Goal: Ask a question: Seek information or help from site administrators or community

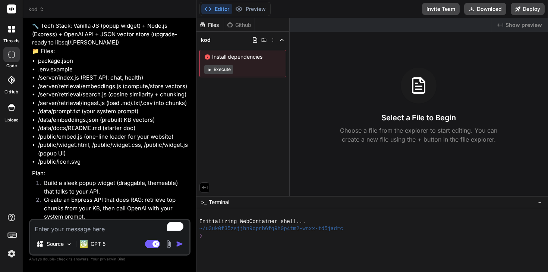
type textarea "C"
type textarea "x"
type textarea "Ca"
type textarea "x"
type textarea "Can"
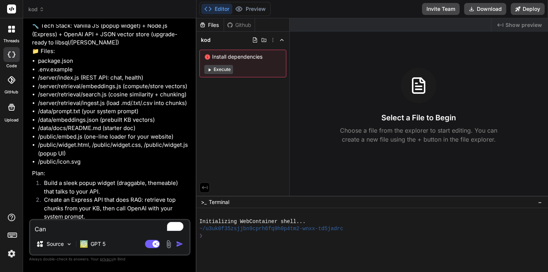
type textarea "x"
type textarea "Can"
type textarea "x"
type textarea "Can y"
type textarea "x"
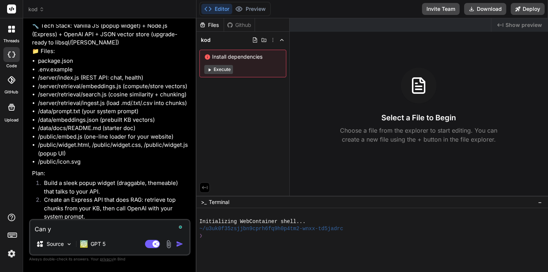
type textarea "Can yo"
type textarea "x"
type textarea "Can you"
type textarea "x"
type textarea "Can you"
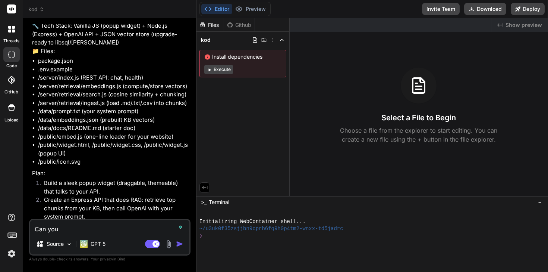
type textarea "x"
drag, startPoint x: 91, startPoint y: 230, endPoint x: 7, endPoint y: 227, distance: 84.7
click at [7, 227] on div "threads code GitHub Upload kod Created with Pixso. Bind AI Web Search Created w…" at bounding box center [274, 136] width 548 height 272
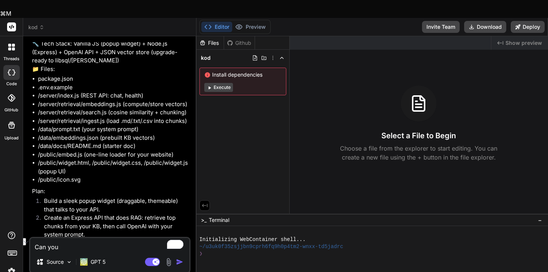
type textarea "I"
type textarea "x"
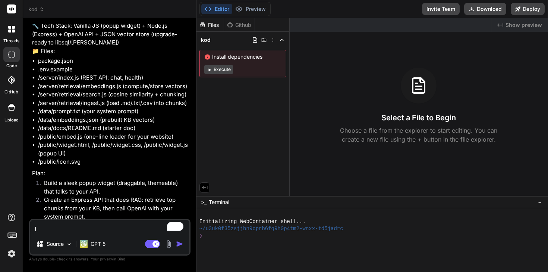
type textarea "I'"
type textarea "x"
type textarea "I'm"
type textarea "x"
type textarea "I'm"
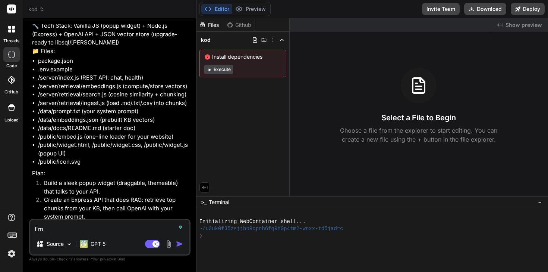
type textarea "x"
type textarea "I'm i"
type textarea "x"
type textarea "I'm i"
type textarea "x"
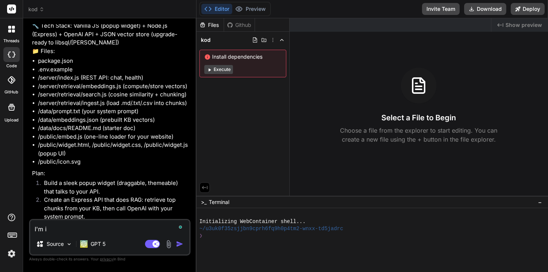
type textarea "I'm i"
type textarea "x"
type textarea "I'm in"
type textarea "x"
type textarea "I'm in"
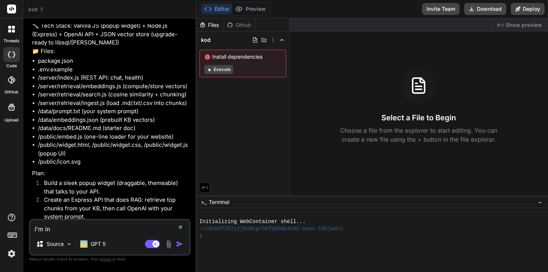
type textarea "x"
type textarea "I'm in d"
type textarea "x"
type textarea "I'm in di"
type textarea "x"
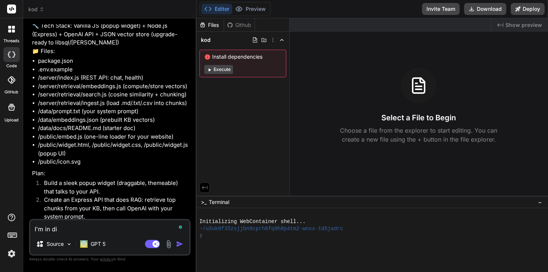
type textarea "I'm in dis"
type textarea "x"
type textarea "I'm in disc"
type textarea "x"
type textarea "I'm in discu"
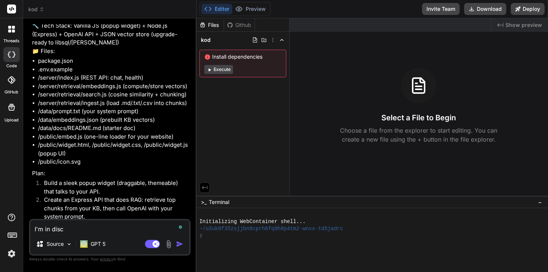
type textarea "x"
type textarea "I'm in discus"
type textarea "x"
type textarea "I'm in discuss"
type textarea "x"
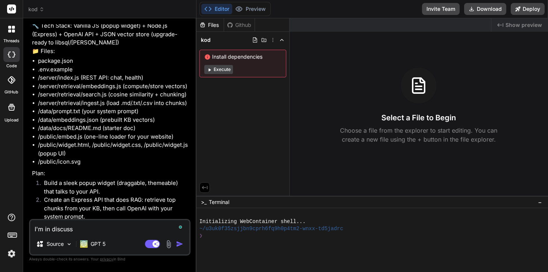
type textarea "I'm in discussi"
type textarea "x"
type textarea "I'm in discussio"
type textarea "x"
type textarea "I'm in discussion"
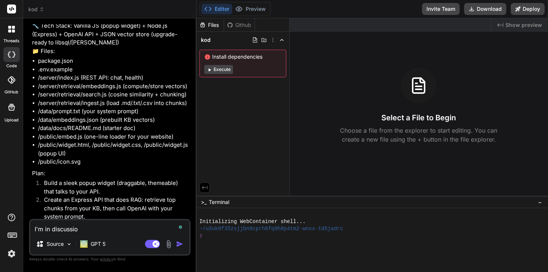
type textarea "x"
type textarea "I'm in discussion"
type textarea "x"
type textarea "I'm in discussion w"
type textarea "x"
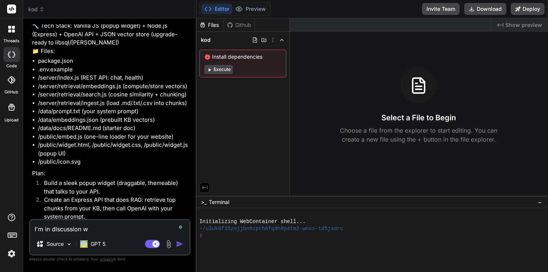
type textarea "I'm in discussion wi"
type textarea "x"
type textarea "I'm in discussion wit"
type textarea "x"
type textarea "I'm in discussion with"
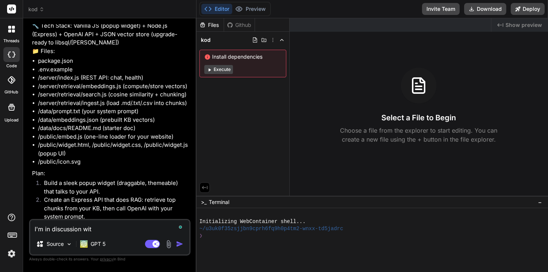
type textarea "x"
type textarea "I'm in discussion with"
type textarea "x"
type textarea "I'm in discussion with F"
type textarea "x"
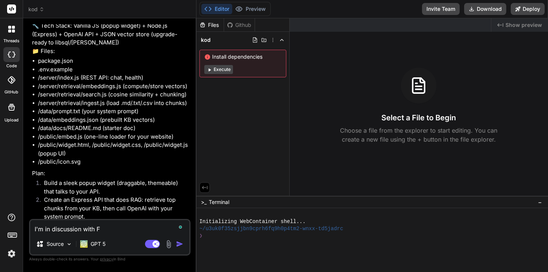
type textarea "I'm in discussion with [PERSON_NAME]"
type textarea "x"
type textarea "I'm in discussion with Fus"
type textarea "x"
type textarea "I'm in discussion with [PERSON_NAME]"
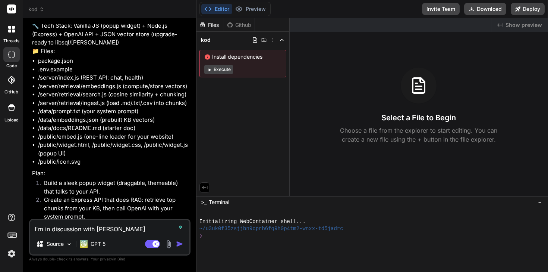
type textarea "x"
type textarea "I'm in discussion with [PERSON_NAME]"
type textarea "x"
type textarea "I'm in discussion with [PERSON_NAME]"
type textarea "x"
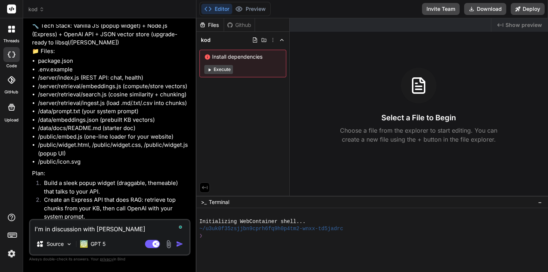
type textarea "I'm in discussion with [PERSON_NAME]"
type textarea "x"
type textarea "I'm in discussion with [PERSON_NAME]"
type textarea "x"
type textarea "I'm in discussion with [PERSON_NAME]"
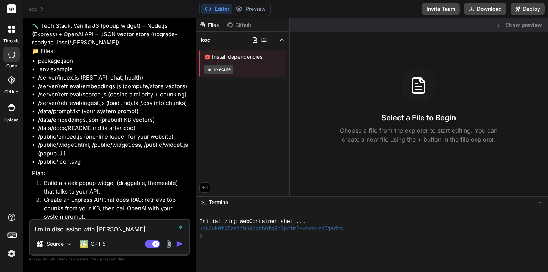
type textarea "x"
type textarea "I'm in discussion with [PERSON_NAME]"
type textarea "x"
type textarea "I'm in discussion with [PERSON_NAME]"
type textarea "x"
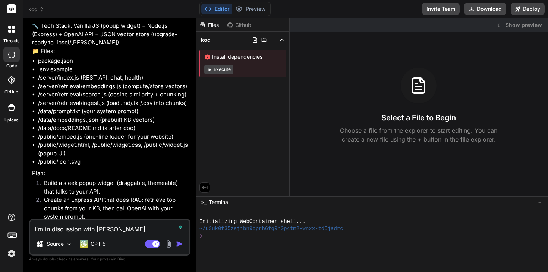
type textarea "I'm in discussion with [PERSON_NAME]"
type textarea "x"
type textarea "I'm in discussion with [PERSON_NAME]"
type textarea "x"
type textarea "I'm in discussion with [PERSON_NAME]"
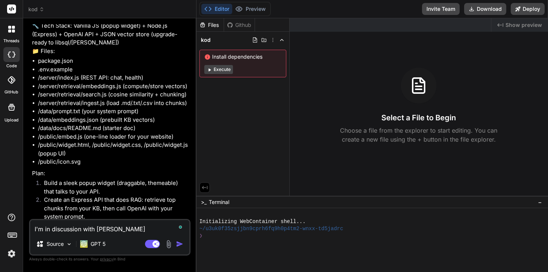
type textarea "x"
type textarea "I'm in discussion with [PERSON_NAME]"
type textarea "x"
type textarea "I'm in discussion with FuseBase"
type textarea "x"
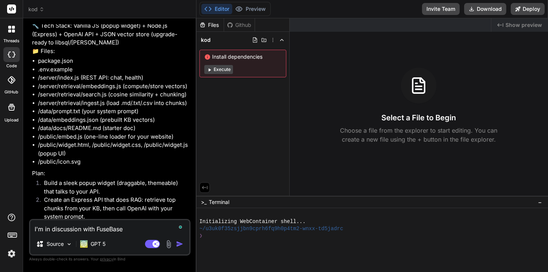
type textarea "I'm in discussion with FuseBase"
type textarea "x"
type textarea "I'm in discussion with FuseBase a"
type textarea "x"
type textarea "I'm in discussion with FuseBase ab"
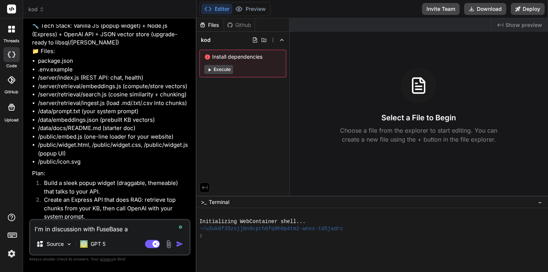
type textarea "x"
type textarea "I'm in discussion with FuseBase abo"
type textarea "x"
type textarea "I'm in discussion with FuseBase abou"
type textarea "x"
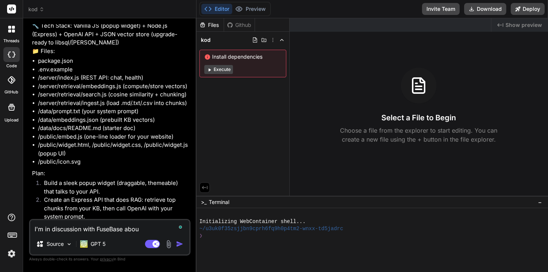
type textarea "I'm in discussion with FuseBase about"
type textarea "x"
type textarea "I'm in discussion with FuseBase about"
type textarea "x"
type textarea "I'm in discussion with FuseBase about w"
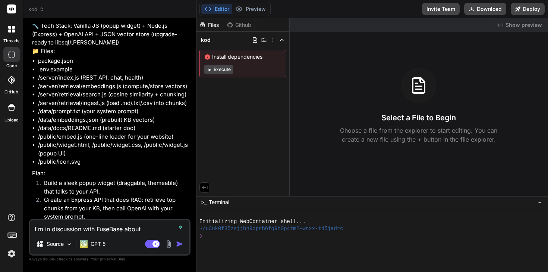
type textarea "x"
type textarea "I'm in discussion with FuseBase about wh"
type textarea "x"
type textarea "I'm in discussion with FuseBase about whu"
type textarea "x"
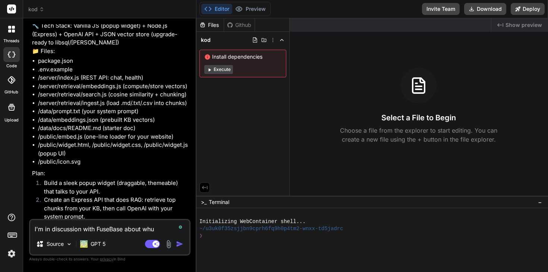
type textarea "I'm in discussion with FuseBase about whu"
type textarea "x"
type textarea "I'm in discussion with FuseBase about whu t"
type textarea "x"
type textarea "I'm in discussion with FuseBase about whu th"
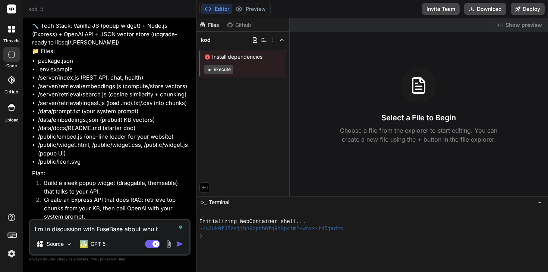
type textarea "x"
type textarea "I'm in discussion with FuseBase about whu thi"
type textarea "x"
type textarea "I'm in discussion with FuseBase about whu this"
type textarea "x"
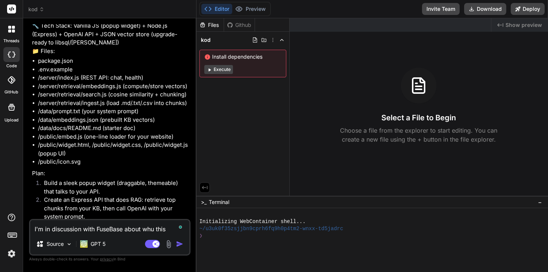
type textarea "I'm in discussion with FuseBase about whu this"
type textarea "x"
type textarea "I'm in discussion with FuseBase about whu this d"
type textarea "x"
type textarea "I'm in discussion with FuseBase about whu this do"
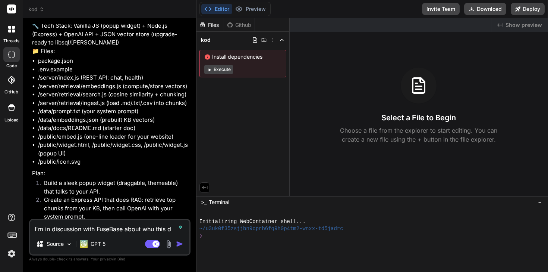
type textarea "x"
type textarea "I'm in discussion with FuseBase about whu this doe"
type textarea "x"
type textarea "I'm in discussion with FuseBase about whu this does"
type textarea "x"
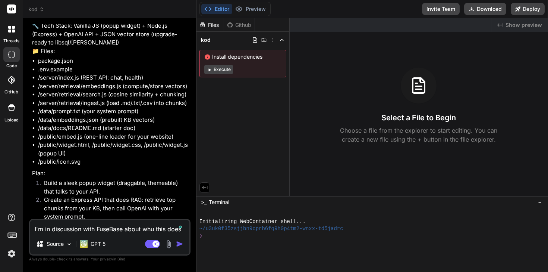
type textarea "I'm in discussion with FuseBase about whu this doesn"
type textarea "x"
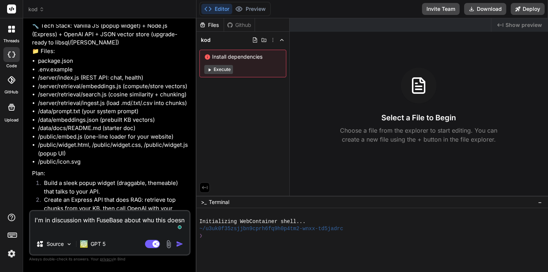
type textarea "I'm in discussion with FuseBase about whu this doesn'"
type textarea "x"
type textarea "I'm in discussion with FuseBase about whu this doesn't"
type textarea "x"
type textarea "I'm in discussion with FuseBase about whu this doesn't"
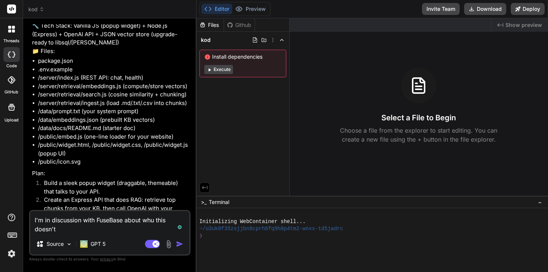
type textarea "x"
type textarea "I'm in discussion with FuseBase about whu this doesn't w"
type textarea "x"
type textarea "I'm in discussion with FuseBase about whu this doesn't wo"
type textarea "x"
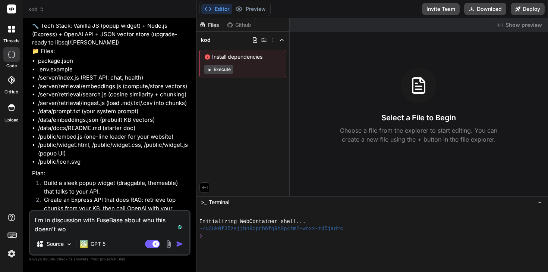
type textarea "I'm in discussion with FuseBase about whu this doesn't wor"
type textarea "x"
type textarea "I'm in discussion with FuseBase about whu this doesn't work"
type textarea "x"
type textarea "I'm in discussion with FuseBase about whu this doesn't work"
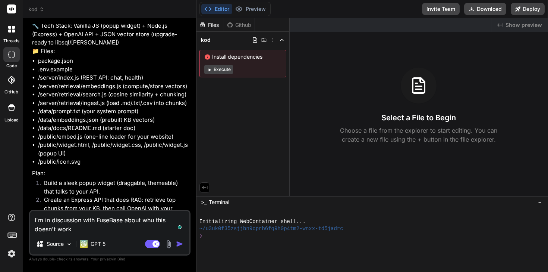
type textarea "x"
type textarea "I'm in discussion with FuseBase about whu this doesn't work a"
type textarea "x"
type textarea "I'm in discussion with FuseBase about whu this doesn't work at"
type textarea "x"
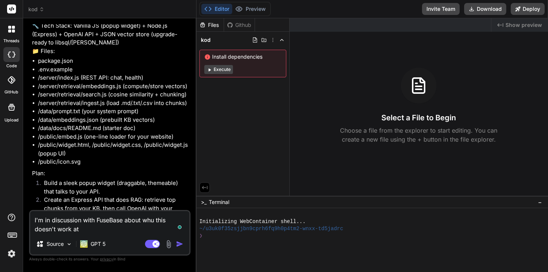
type textarea "I'm in discussion with FuseBase about whu this doesn't work at"
type textarea "x"
type textarea "I'm in discussion with FuseBase about whu this doesn't work at t"
type textarea "x"
type textarea "I'm in discussion with FuseBase about whu this doesn't work at th"
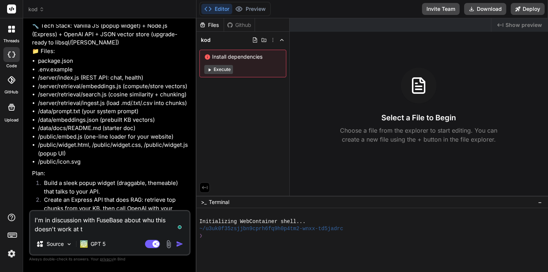
type textarea "x"
type textarea "I'm in discussion with FuseBase about whu this doesn't work at the"
type textarea "x"
type textarea "I'm in discussion with FuseBase about whu this doesn't work at thei"
type textarea "x"
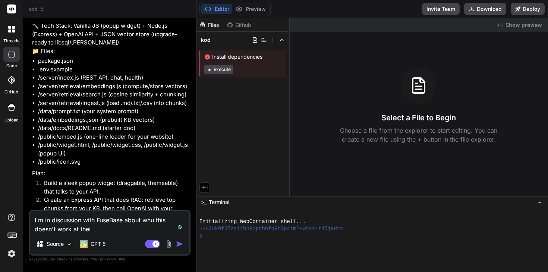
type textarea "I'm in discussion with FuseBase about whu this doesn't work at their"
type textarea "x"
type textarea "I'm in discussion with FuseBase about whu this doesn't work at their"
type textarea "x"
type textarea "I'm in discussion with FuseBase about whu this doesn't work at their e"
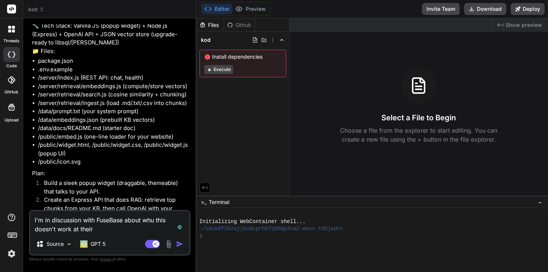
type textarea "x"
type textarea "I'm in discussion with FuseBase about whu this doesn't work at their en"
type textarea "x"
type textarea "I'm in discussion with FuseBase about whu this doesn't work at their end"
type textarea "x"
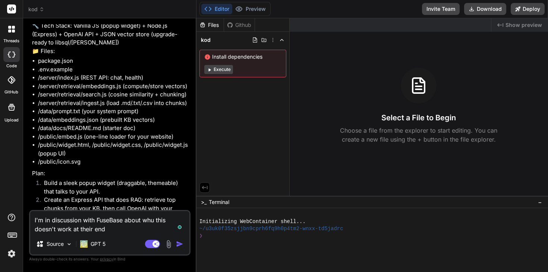
type textarea "I'm in discussion with FuseBase about whu this doesn't work at their end"
type textarea "x"
type textarea "I'm in discussion with FuseBase about whu this doesn't work at their end g"
type textarea "x"
type textarea "I'm in discussion with FuseBase about whu this doesn't work at their end gi"
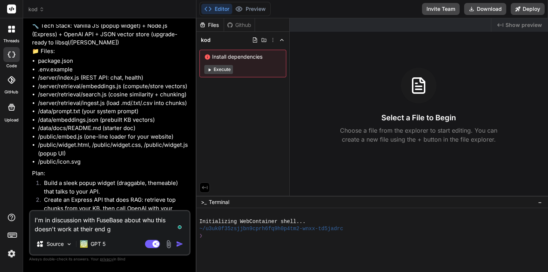
type textarea "x"
type textarea "I'm in discussion with FuseBase about whu this doesn't work at their end giv"
type textarea "x"
type textarea "I'm in discussion with FuseBase about whu this doesn't work at their end give"
type textarea "x"
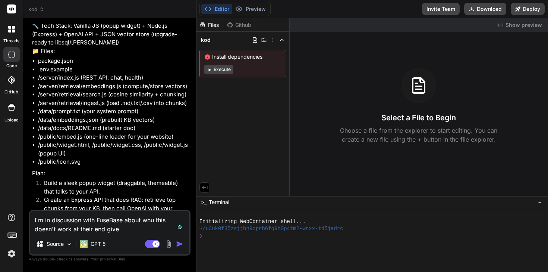
type textarea "I'm in discussion with FuseBase about whu this doesn't work at their end given"
type textarea "x"
type textarea "I'm in discussion with FuseBase about whu this doesn't work at their end given"
type textarea "x"
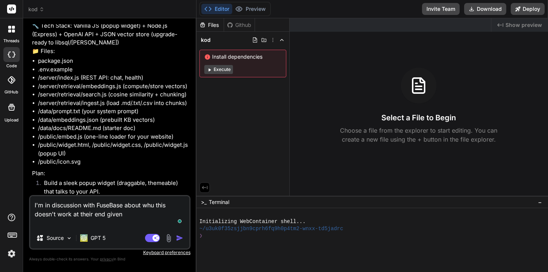
type textarea "I'm in discussion with FuseBase about whu this doesn't work at their end given"
type textarea "x"
type textarea "I'm in discussion with FuseBase about whu this doesn't work at their end given"
type textarea "x"
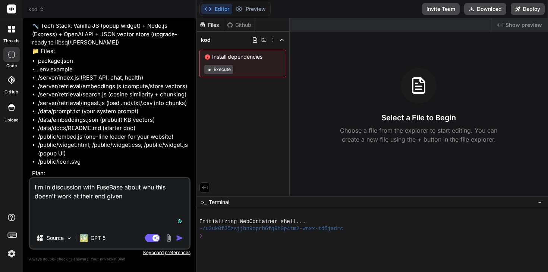
type textarea "I'm in discussion with FuseBase about whu this doesn't work at their end given"
type textarea "x"
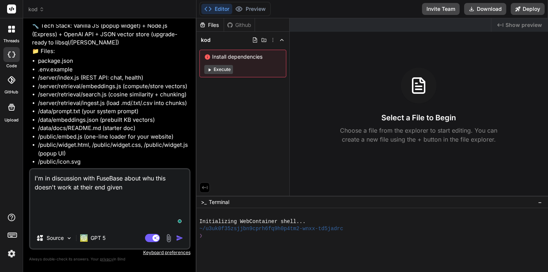
paste textarea "Do you have any documentation (chatbot) on how it’s supposed to work? Or can yo…"
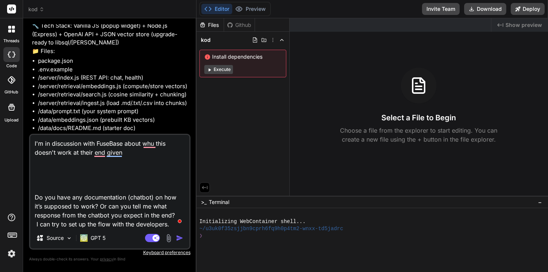
click at [150, 153] on textarea "I'm in discussion with FuseBase about whu this doesn't work at their end given …" at bounding box center [109, 181] width 159 height 92
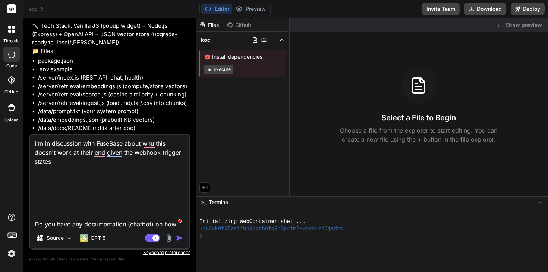
paste textarea "If you are expecting a reply from this webhook, append /sync to the URL. In tha…"
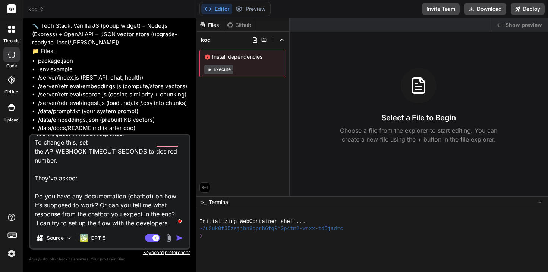
scroll to position [100, 0]
click at [182, 236] on img "button" at bounding box center [179, 237] width 7 height 7
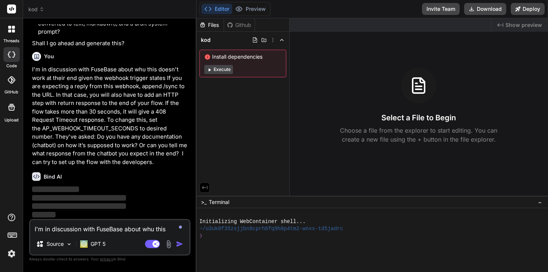
scroll to position [412, 0]
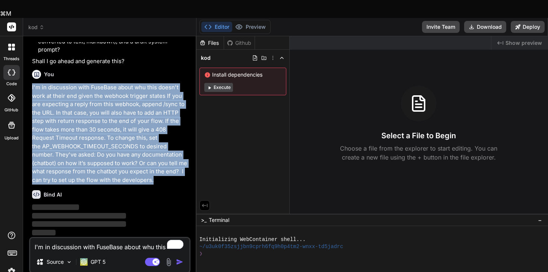
drag, startPoint x: 165, startPoint y: 163, endPoint x: 31, endPoint y: 71, distance: 162.6
click at [31, 71] on div "You I want to create a chatbot that I can have as a pop-up in my website GroupA…" at bounding box center [111, 139] width 160 height 194
copy p "I'm in discussion with FuseBase about whu this doesn't work at their end given …"
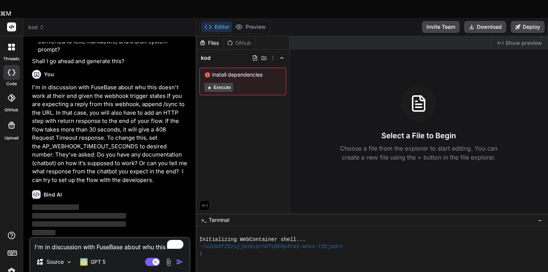
click at [42, 25] on icon at bounding box center [41, 27] width 5 height 5
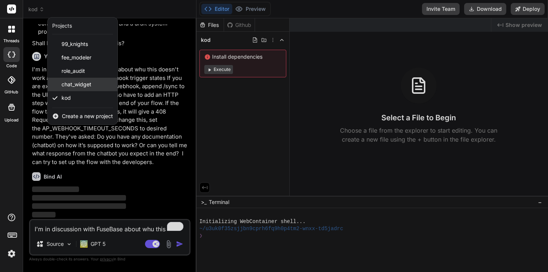
click at [69, 80] on div "chat_widget" at bounding box center [83, 84] width 70 height 13
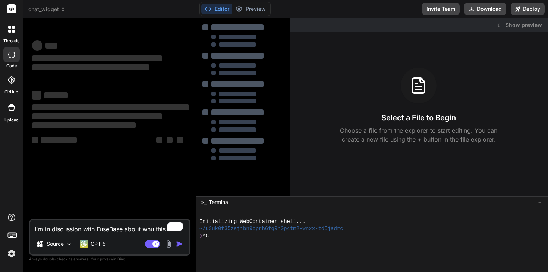
scroll to position [0, 0]
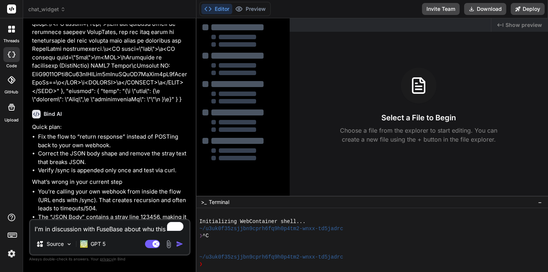
click at [92, 229] on textarea "I'm in discussion with FuseBase about whu this doesn't work at their end given …" at bounding box center [109, 226] width 159 height 13
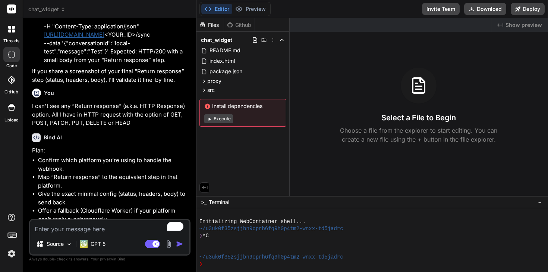
paste textarea "I'm in discussion with FuseBase about whu this doesn't work at their end given …"
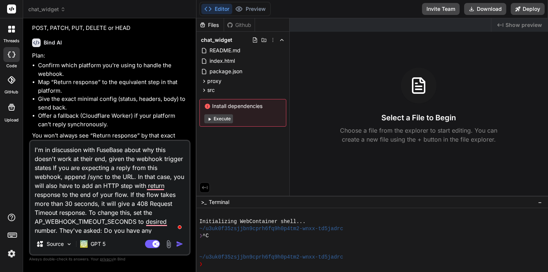
click at [52, 165] on textarea "I'm in discussion with FuseBase about why this doesn't work at their end, given…" at bounding box center [109, 187] width 159 height 92
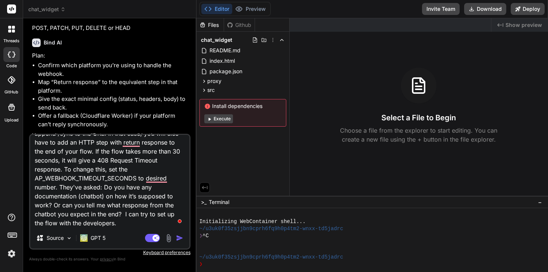
click at [59, 186] on textarea "I'm in discussion with FuseBase about why this doesn't work at their end, given…" at bounding box center [109, 181] width 159 height 92
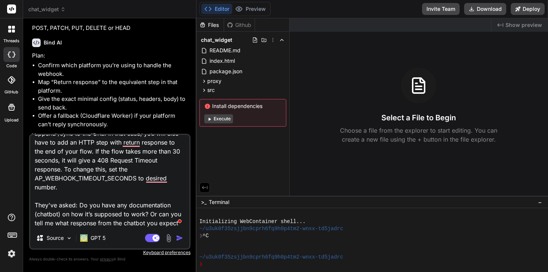
click at [80, 206] on textarea "I'm in discussion with FuseBase about why this doesn't work at their end, given…" at bounding box center [109, 181] width 159 height 92
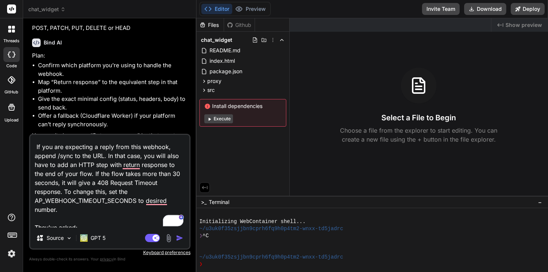
click at [35, 146] on textarea "I'm in discussion with FuseBase about why this doesn't work at their end, given…" at bounding box center [109, 181] width 159 height 92
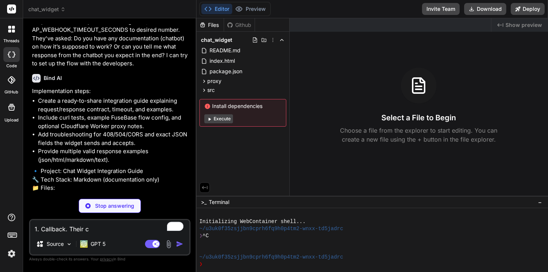
click at [110, 200] on div "Stop answering" at bounding box center [110, 205] width 62 height 14
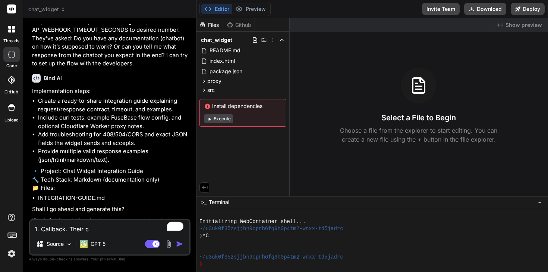
click at [104, 229] on textarea "1. Callback. Their c" at bounding box center [109, 226] width 159 height 13
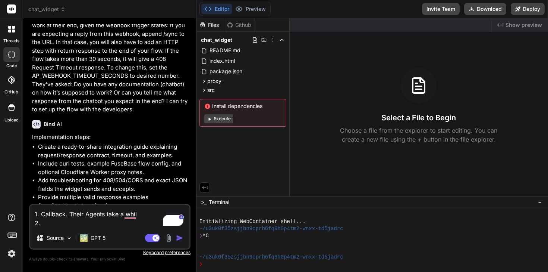
scroll to position [2014, 0]
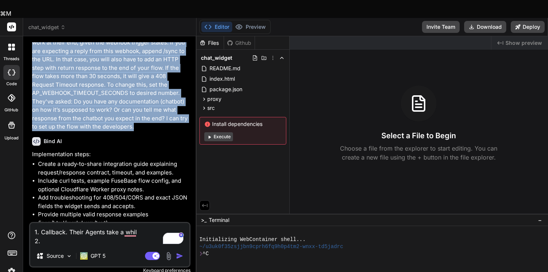
drag, startPoint x: 152, startPoint y: 142, endPoint x: 27, endPoint y: 52, distance: 154.4
click at [27, 52] on div "Bind AI Web Search Created with Pixso. Code Generator You Yes Bind AI Implement…" at bounding box center [109, 162] width 173 height 253
copy p "I'm in discussion with FuseBase about why this doesn't work at their end, given…"
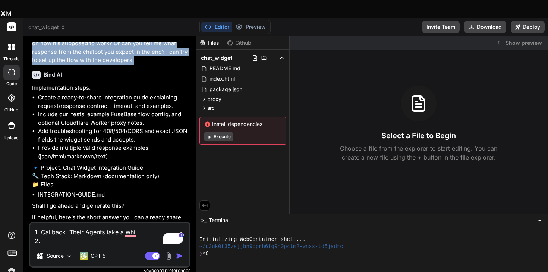
scroll to position [2190, 0]
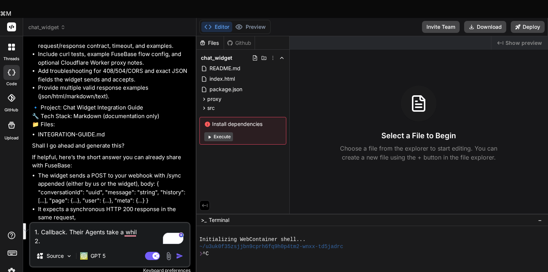
drag, startPoint x: 60, startPoint y: 226, endPoint x: 32, endPoint y: 204, distance: 36.0
click at [32, 222] on div "1. Callback. Their Agents take a whil 2. Source GPT 5 Agent Mode. When this tog…" at bounding box center [109, 245] width 161 height 46
paste textarea "I'm in discussion with FuseBase about why this doesn't work at their end, given…"
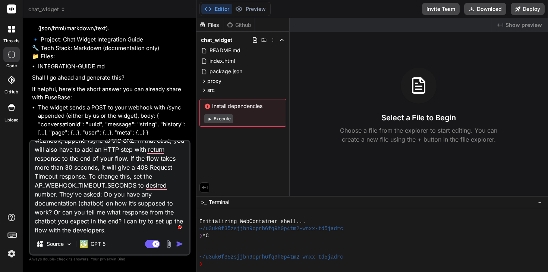
scroll to position [0, 0]
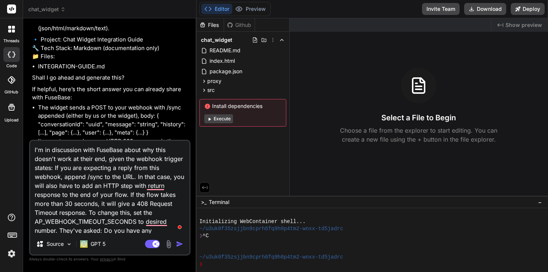
click at [53, 167] on textarea "I'm in discussion with FuseBase about why this doesn't work at their end, given…" at bounding box center [109, 187] width 159 height 92
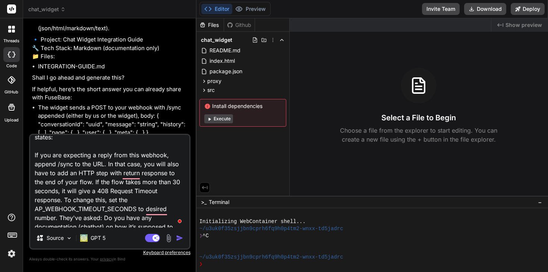
scroll to position [25, 0]
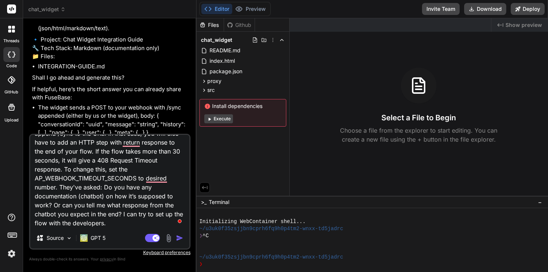
click at [58, 187] on textarea "I'm in discussion with FuseBase about why this doesn't work at their end, given…" at bounding box center [109, 181] width 159 height 92
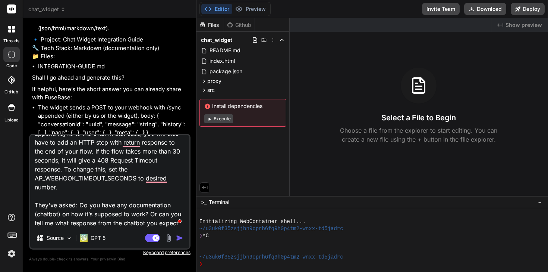
click at [79, 204] on textarea "I'm in discussion with FuseBase about why this doesn't work at their end, given…" at bounding box center [109, 181] width 159 height 92
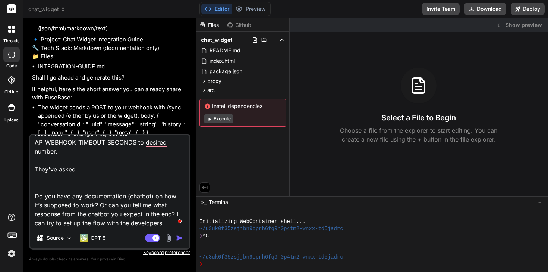
click at [147, 225] on textarea "I'm in discussion with FuseBase about why this doesn't work at their end, given…" at bounding box center [109, 181] width 159 height 92
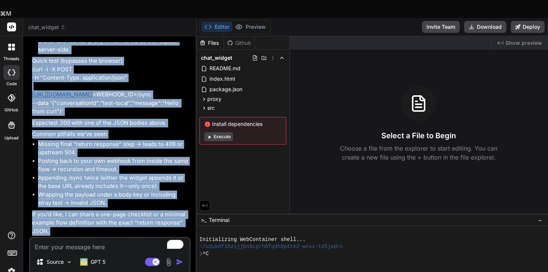
scroll to position [3102, 0]
drag, startPoint x: 32, startPoint y: 103, endPoint x: 104, endPoint y: 212, distance: 131.2
copy div "Loremi dol sitamet cons adip. Elit’s doeiusm tem inc utla etdolo magnaaliqu eni…"
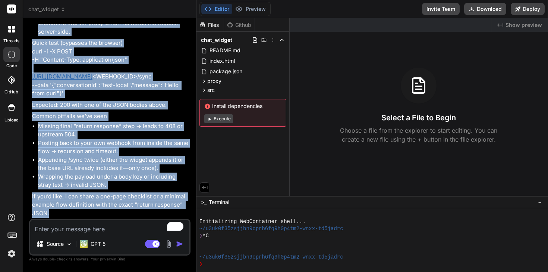
click at [111, 147] on li "Posting back to your own webhook from inside the same flow → recursion and time…" at bounding box center [113, 147] width 151 height 17
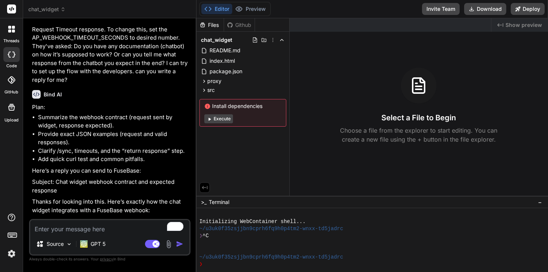
scroll to position [2392, 0]
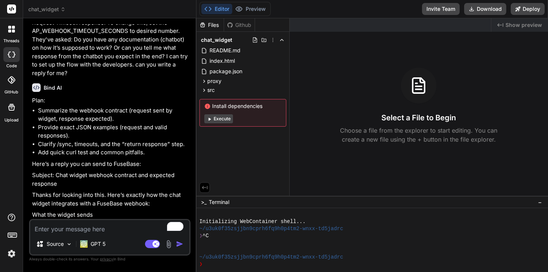
click at [66, 226] on textarea "To enrich screen reader interactions, please activate Accessibility in Grammarl…" at bounding box center [109, 226] width 159 height 13
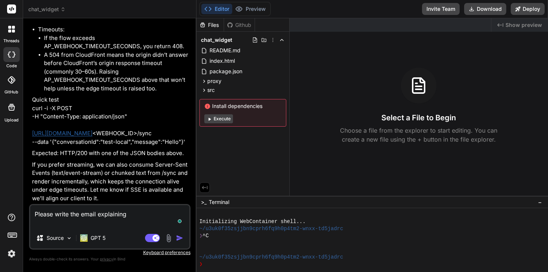
scroll to position [3783, 0]
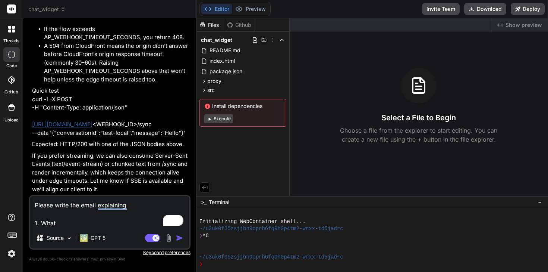
click at [51, 223] on textarea "Please write the email explaining 1. What" at bounding box center [109, 211] width 159 height 31
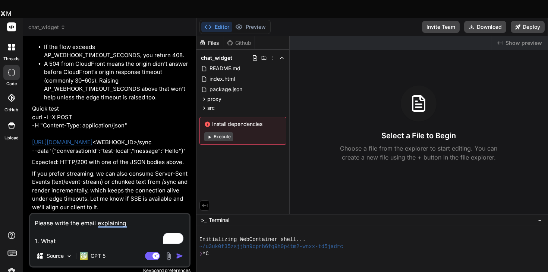
click at [51, 223] on textarea "Please write the email explaining 1. What" at bounding box center [109, 229] width 159 height 31
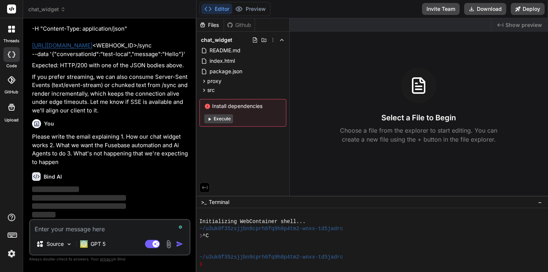
scroll to position [3862, 0]
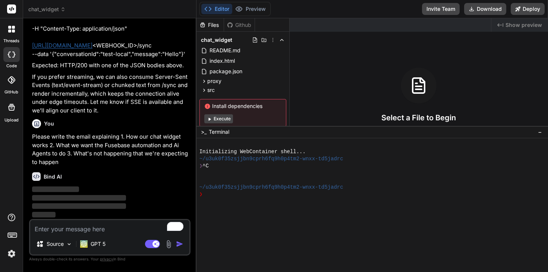
drag, startPoint x: 509, startPoint y: 195, endPoint x: 511, endPoint y: 125, distance: 70.9
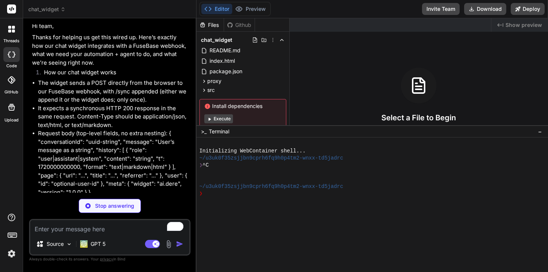
scroll to position [4090, 0]
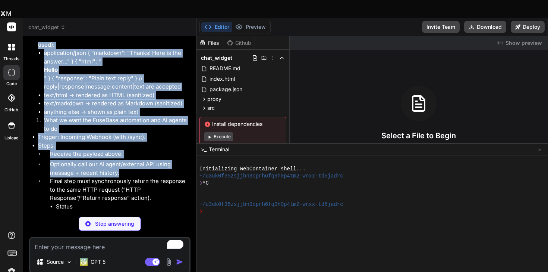
drag, startPoint x: 32, startPoint y: 63, endPoint x: 141, endPoint y: 159, distance: 144.6
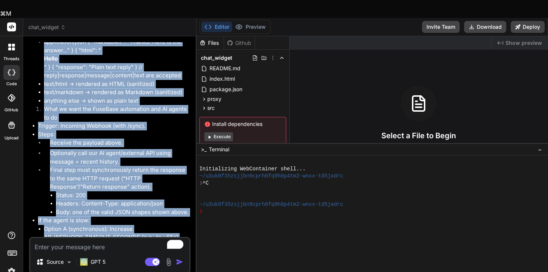
scroll to position [4206, 0]
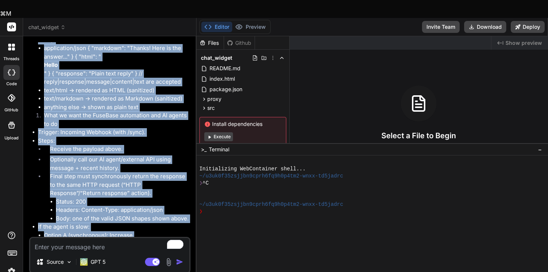
drag, startPoint x: 71, startPoint y: 212, endPoint x: 53, endPoint y: 28, distance: 185.5
click at [53, 28] on div "Plan: Summarize the widget’s request→response contract and sample payload/respo…" at bounding box center [110, 275] width 157 height 1051
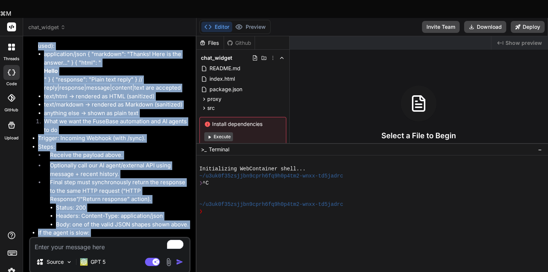
scroll to position [4098, 0]
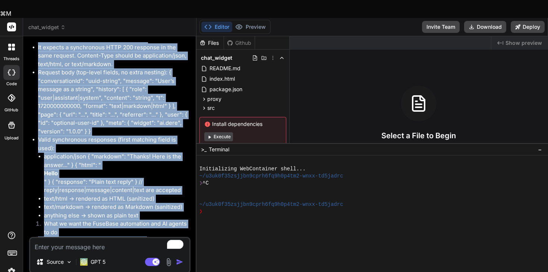
copy div "Lo ipsu, Dolors ame consect ad eli sedd eiusm te. Inci’u laboree dol mag aliq e…"
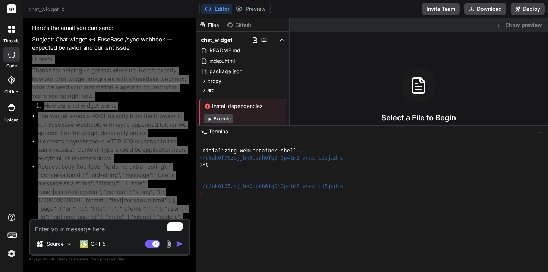
scroll to position [3950, 0]
